Goal: Navigation & Orientation: Find specific page/section

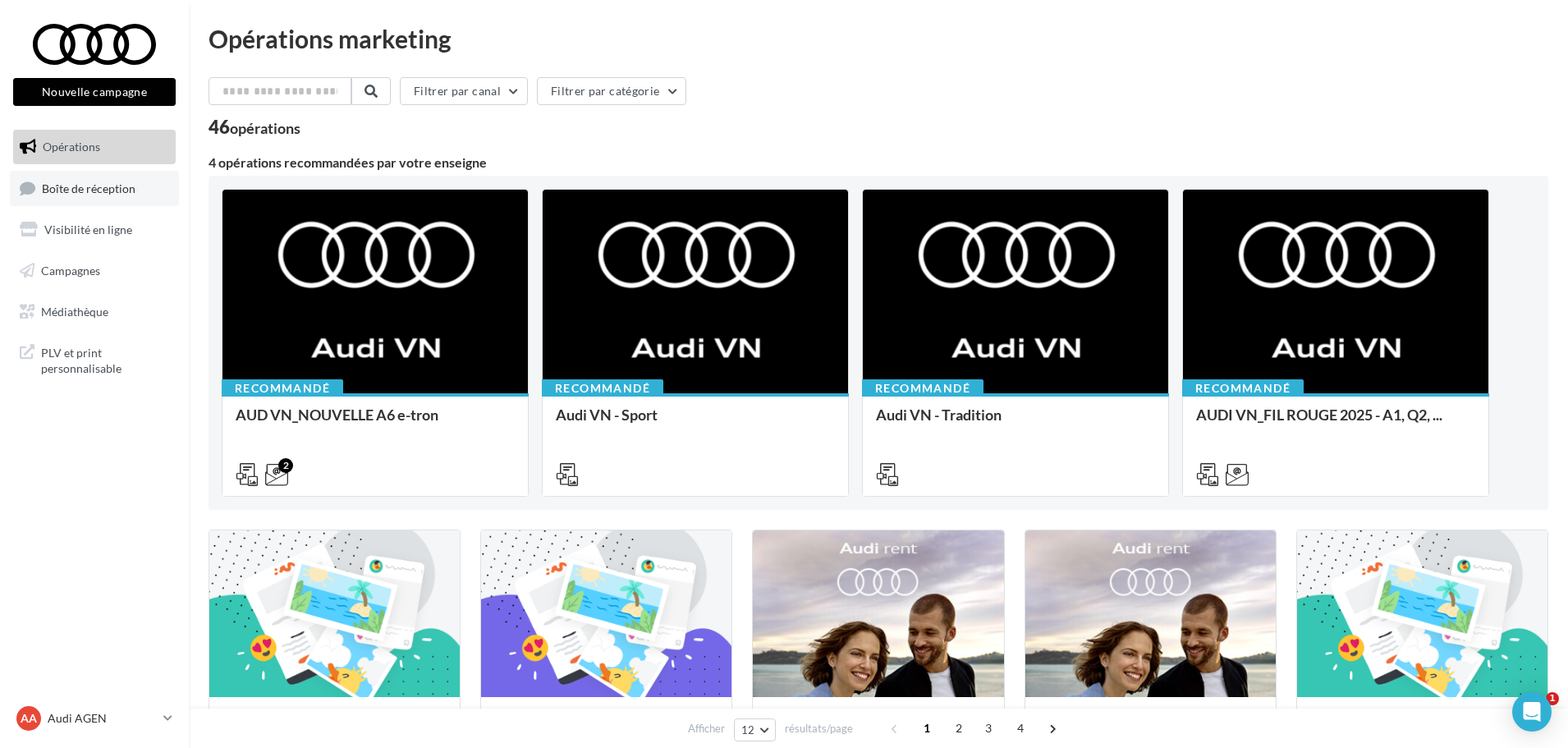
click at [59, 186] on span "Boîte de réception" at bounding box center [88, 187] width 93 height 14
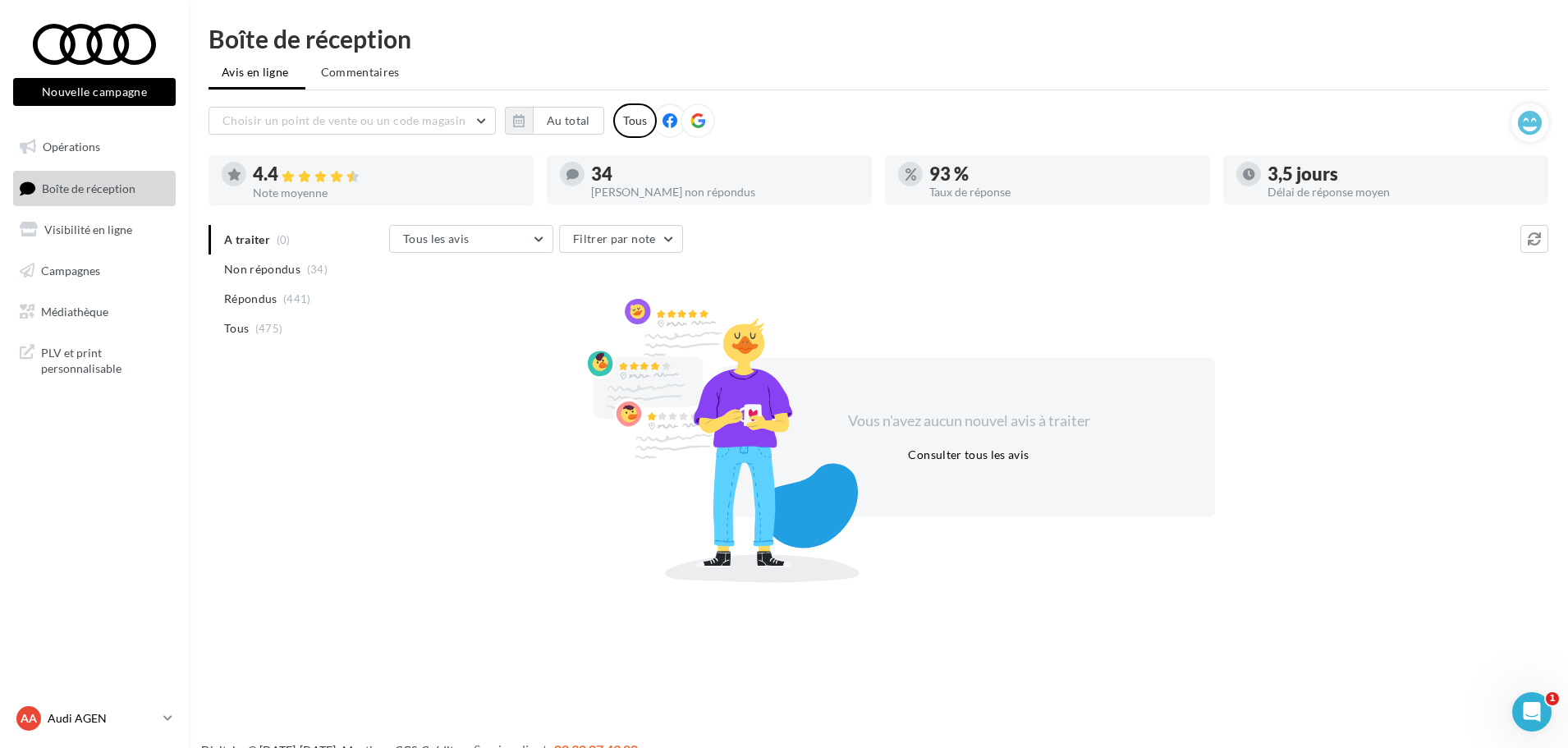
click at [165, 716] on icon at bounding box center [168, 718] width 9 height 14
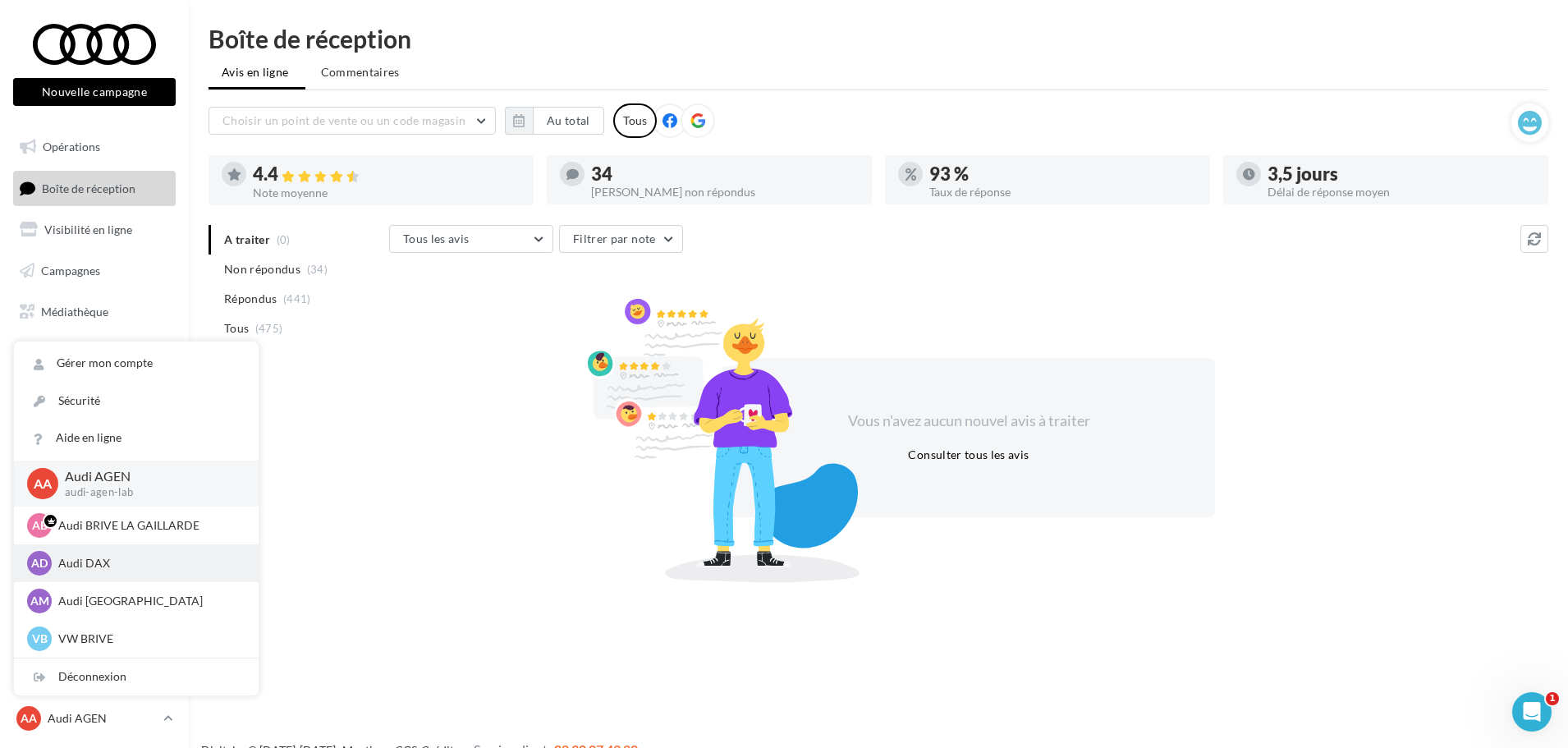
click at [100, 557] on p "Audi DAX" at bounding box center [148, 562] width 180 height 16
